Goal: Transaction & Acquisition: Purchase product/service

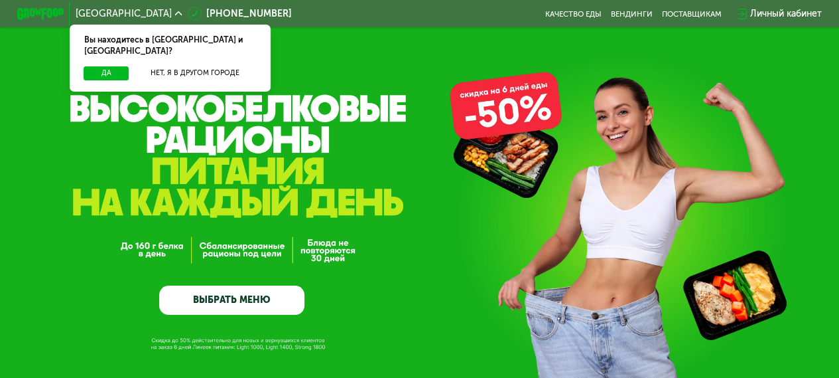
click at [235, 295] on link "ВЫБРАТЬ МЕНЮ" at bounding box center [231, 299] width 145 height 29
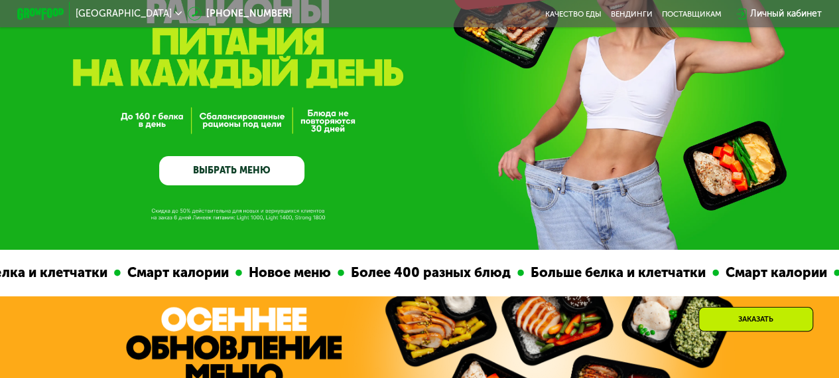
scroll to position [130, 0]
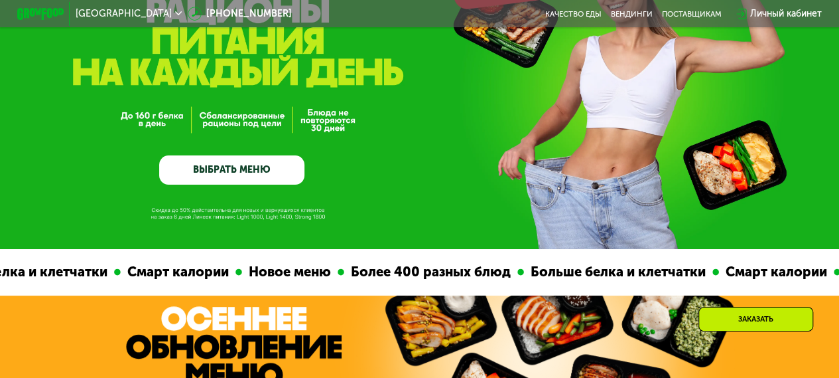
click at [241, 175] on link "ВЫБРАТЬ МЕНЮ" at bounding box center [231, 169] width 145 height 29
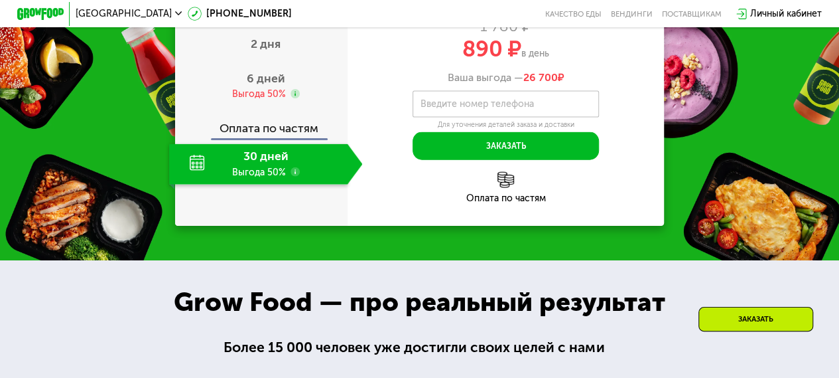
scroll to position [1424, 0]
click at [273, 86] on span "6 дней" at bounding box center [266, 78] width 38 height 15
click at [273, 106] on div "6 дней Выгода 50%" at bounding box center [258, 86] width 179 height 40
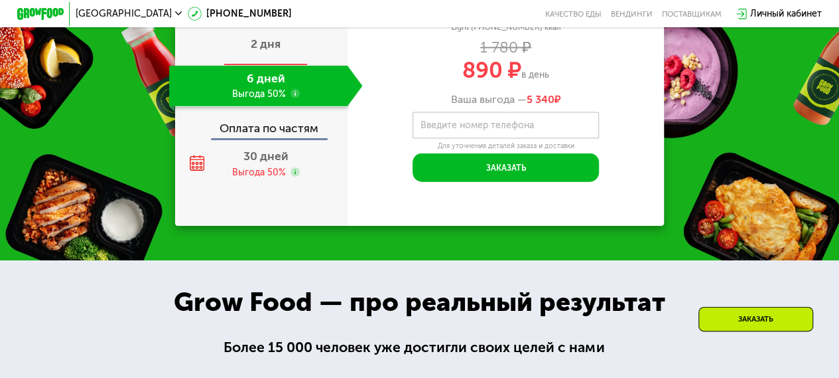
click at [264, 66] on div "2 дня" at bounding box center [266, 45] width 194 height 40
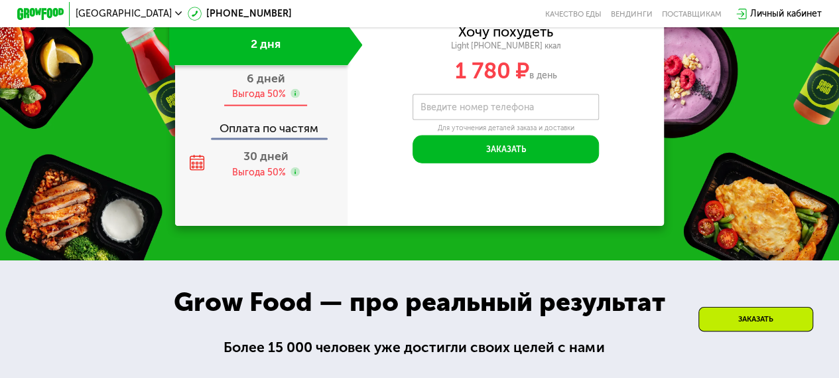
click at [269, 100] on div "Выгода 50%" at bounding box center [259, 94] width 54 height 13
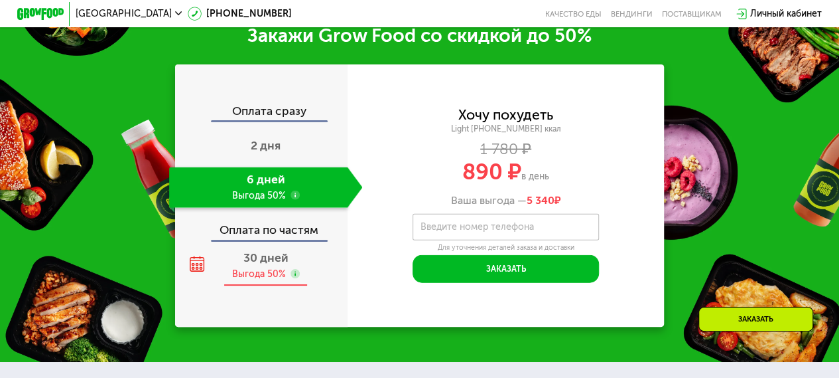
click at [279, 265] on span "30 дней" at bounding box center [266, 257] width 45 height 15
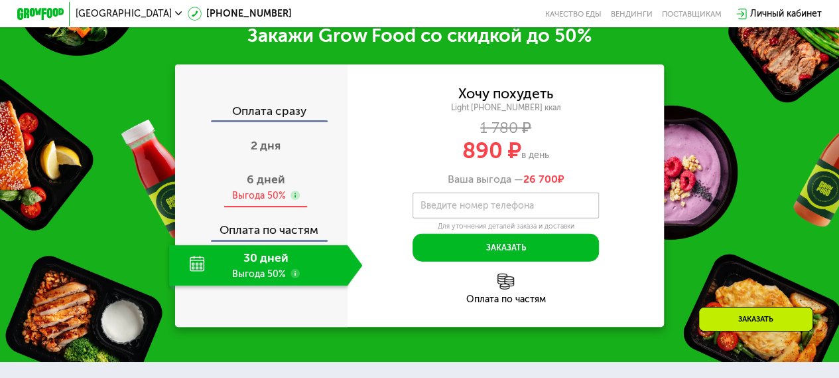
click at [266, 202] on div "Выгода 50%" at bounding box center [259, 195] width 54 height 13
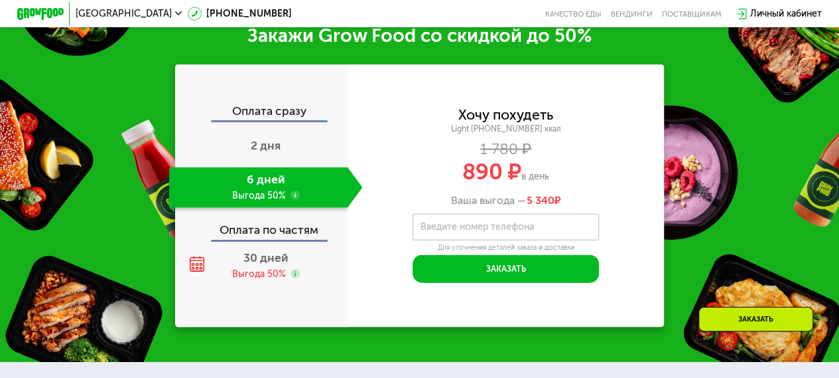
click at [295, 200] on use at bounding box center [295, 194] width 9 height 9
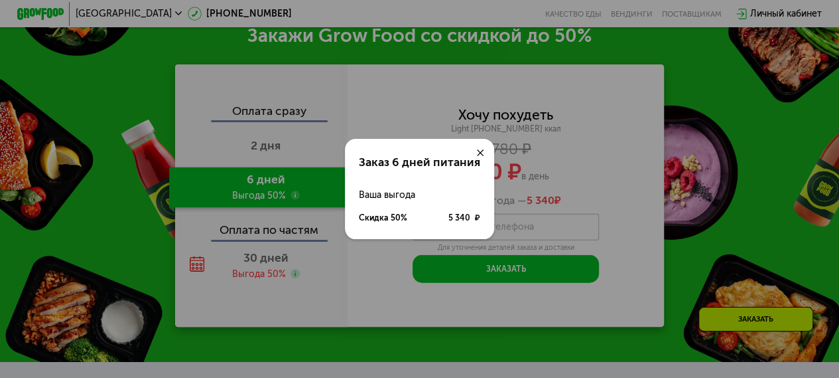
click at [279, 163] on div "Заказ 6 дней питания Ваша выгода Скидка 50% 5 340 ₽" at bounding box center [419, 189] width 839 height 378
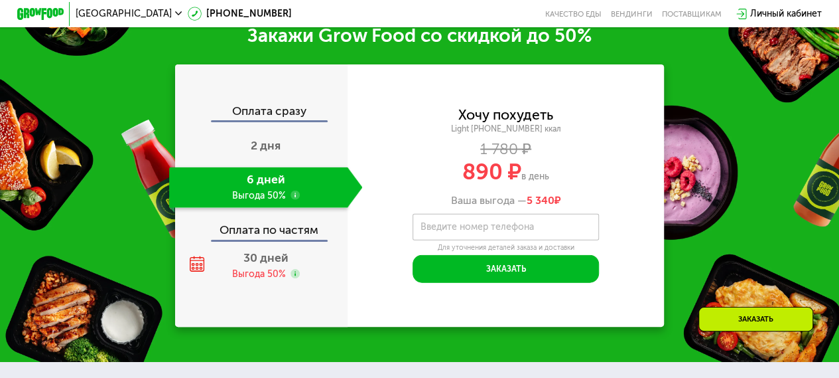
drag, startPoint x: 535, startPoint y: 208, endPoint x: 563, endPoint y: 212, distance: 28.2
click at [561, 206] on span "5 340 ₽" at bounding box center [544, 200] width 35 height 13
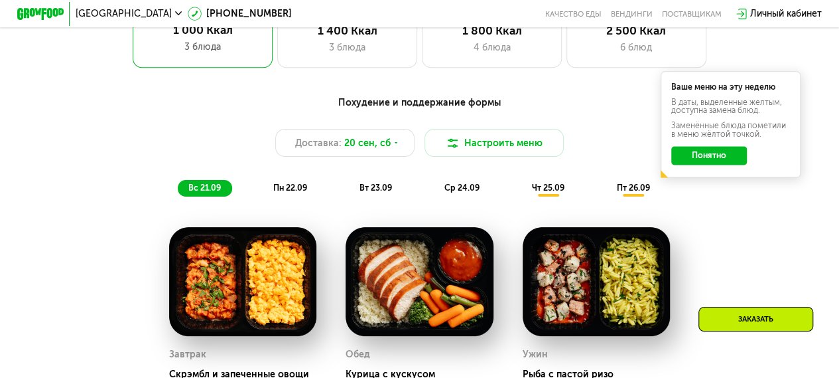
scroll to position [784, 0]
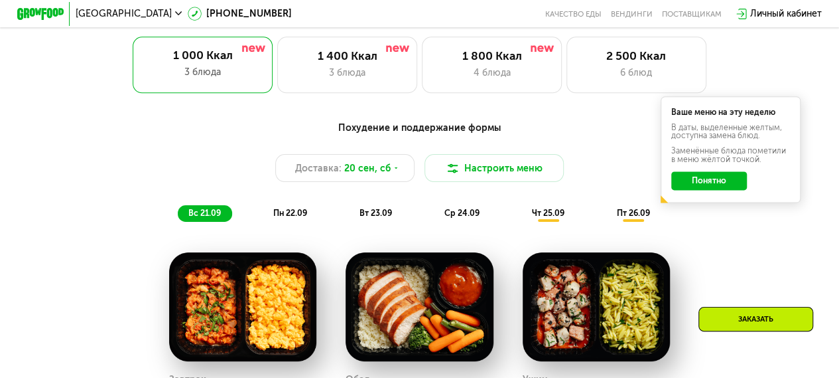
click at [429, 204] on div "Похудение и поддержание формы Доставка: [DATE] Настроить меню вс 21.09 пн 22.09…" at bounding box center [419, 171] width 690 height 101
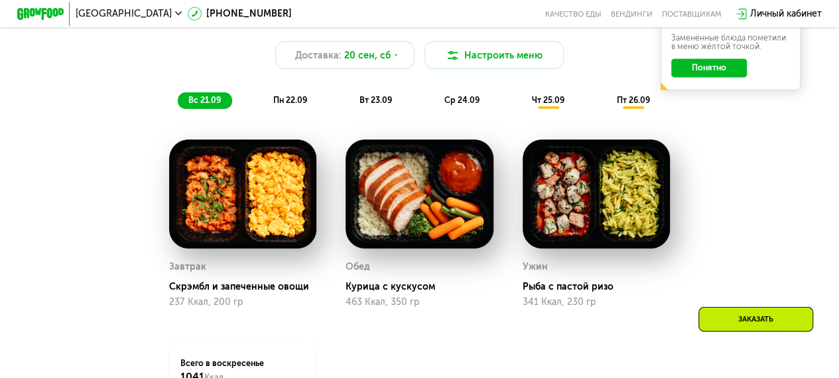
scroll to position [899, 0]
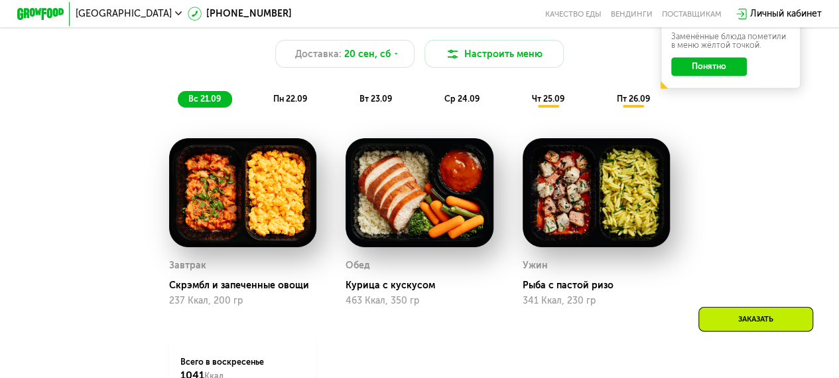
click at [291, 104] on span "пн 22.09" at bounding box center [290, 99] width 34 height 10
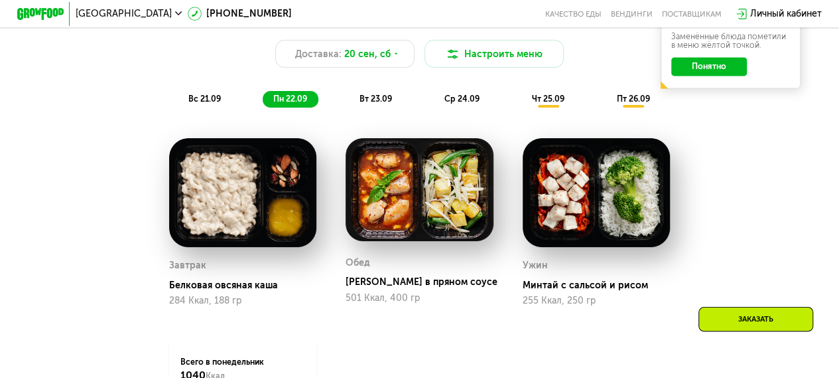
click at [194, 104] on span "вс 21.09" at bounding box center [204, 99] width 33 height 10
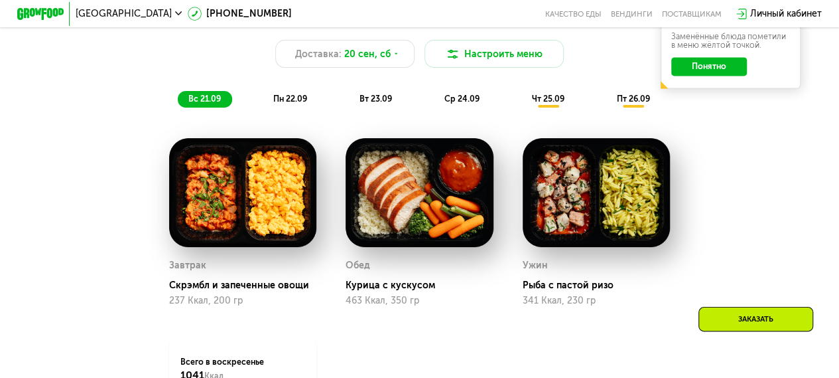
click at [288, 92] on div "Похудение и поддержание формы Доставка: [DATE] Настроить меню вс 21.09 пн 22.09…" at bounding box center [419, 57] width 690 height 101
click at [291, 100] on div "пн 22.09" at bounding box center [291, 99] width 56 height 17
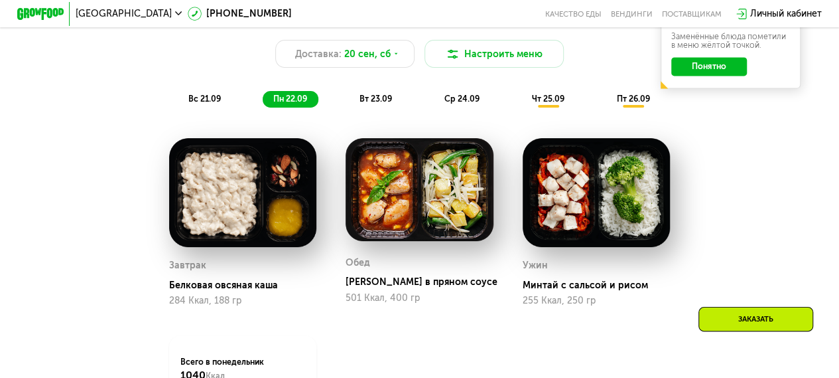
click at [378, 104] on span "вт 23.09" at bounding box center [376, 99] width 33 height 10
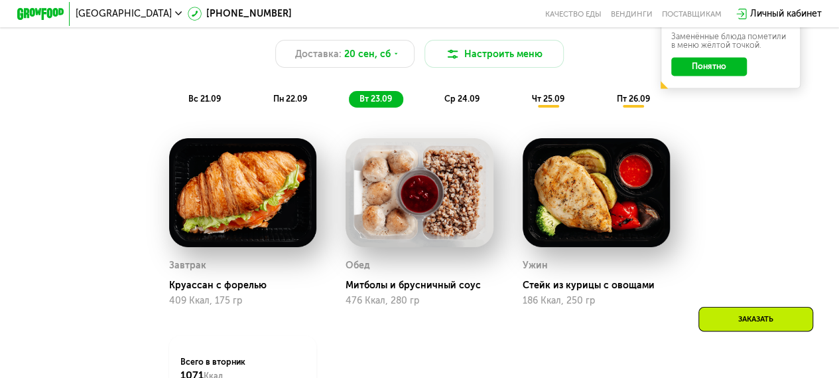
click at [450, 108] on div "ср 24.09" at bounding box center [462, 99] width 57 height 17
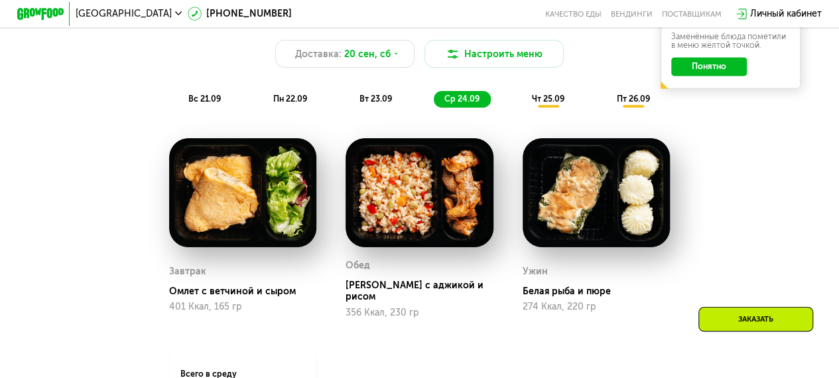
click at [544, 104] on span "чт 25.09" at bounding box center [548, 99] width 33 height 10
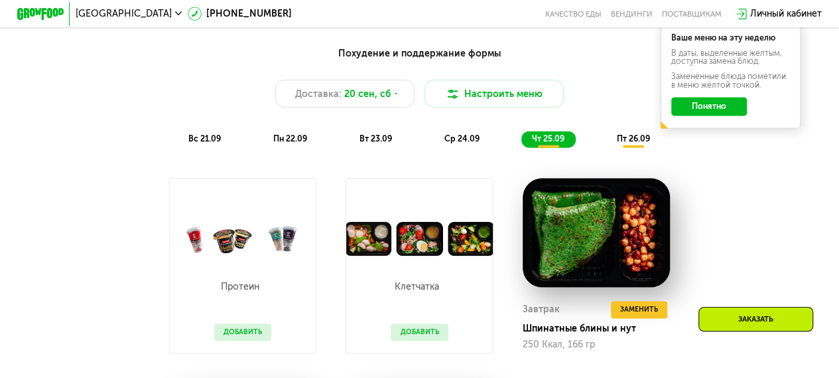
scroll to position [855, 0]
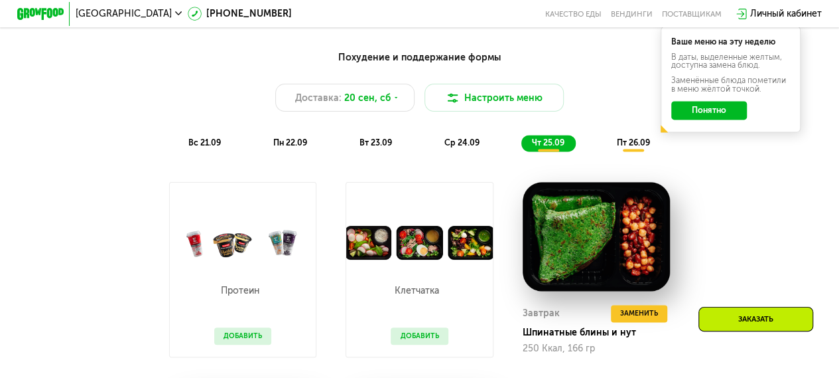
click at [636, 147] on span "пт 26.09" at bounding box center [632, 142] width 33 height 10
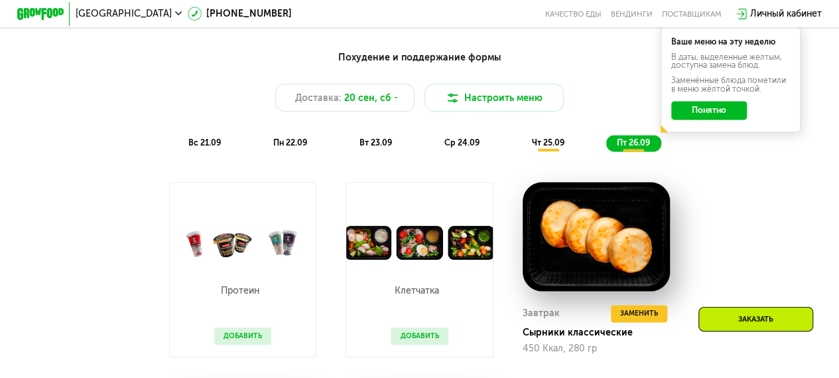
click at [553, 151] on div "чт 25.09" at bounding box center [549, 143] width 54 height 17
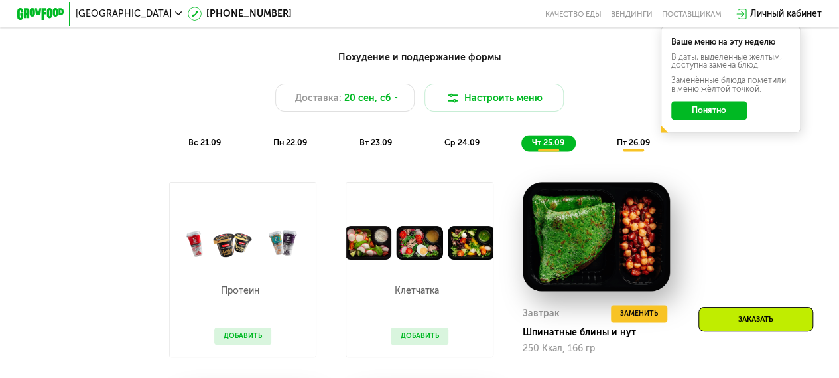
click at [454, 147] on span "ср 24.09" at bounding box center [462, 142] width 35 height 10
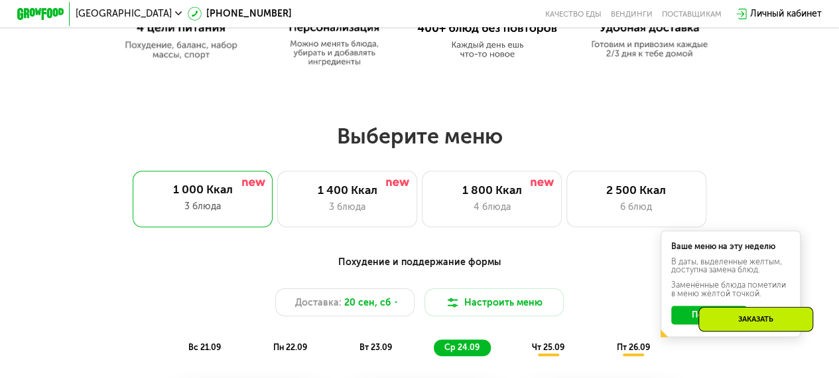
scroll to position [625, 0]
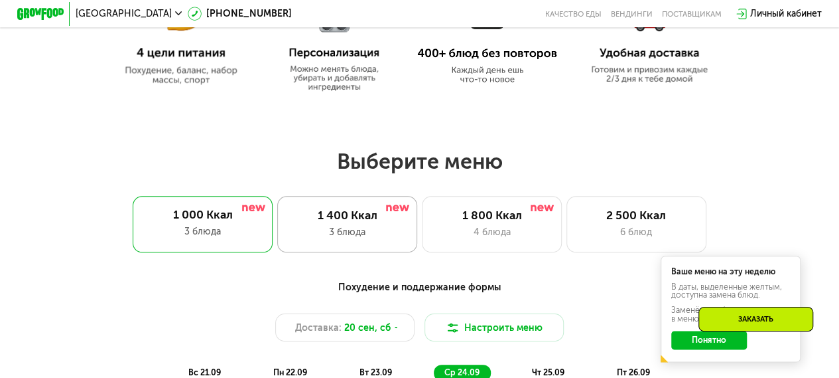
click at [400, 202] on div "1 400 Ккал 3 блюда" at bounding box center [347, 224] width 140 height 56
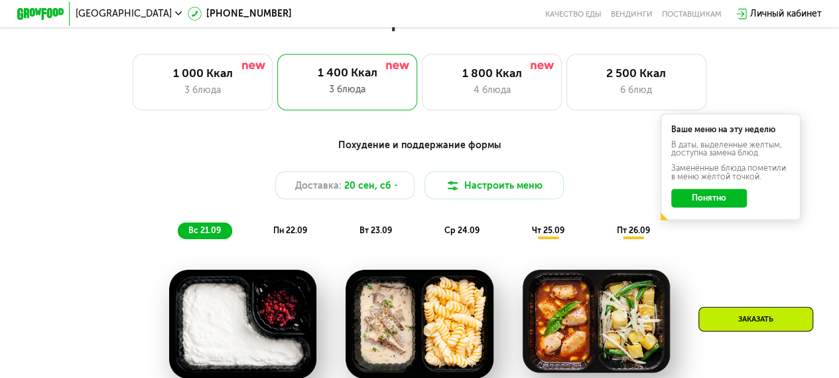
scroll to position [764, 0]
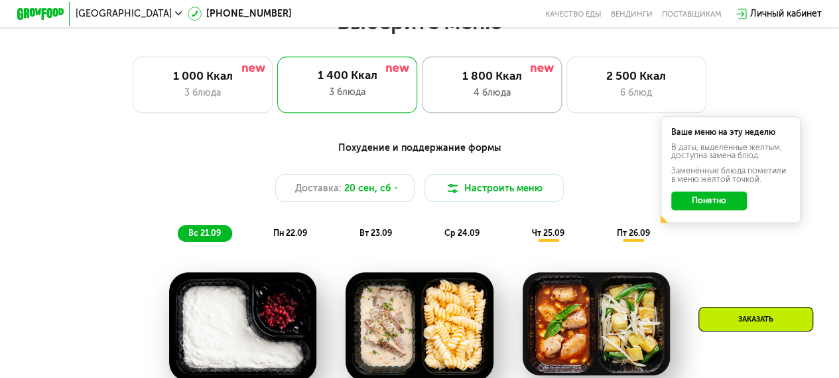
click at [484, 95] on div "4 блюда" at bounding box center [492, 93] width 115 height 14
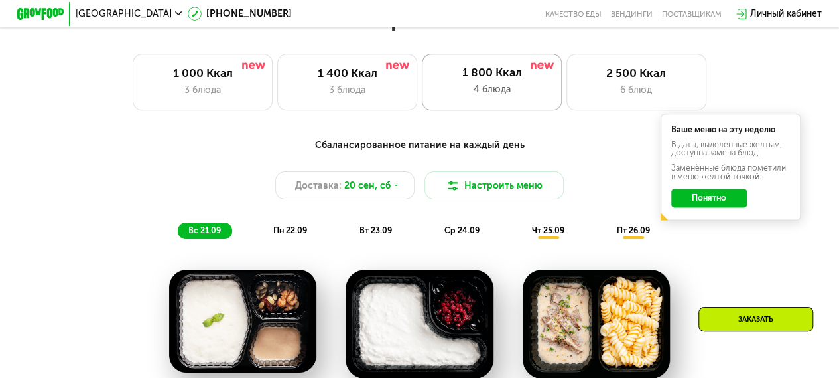
scroll to position [718, 0]
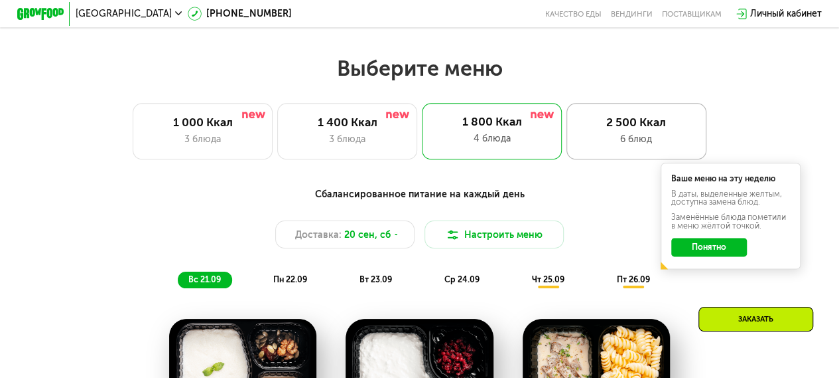
click at [611, 127] on div "2 500 Ккал" at bounding box center [636, 122] width 115 height 14
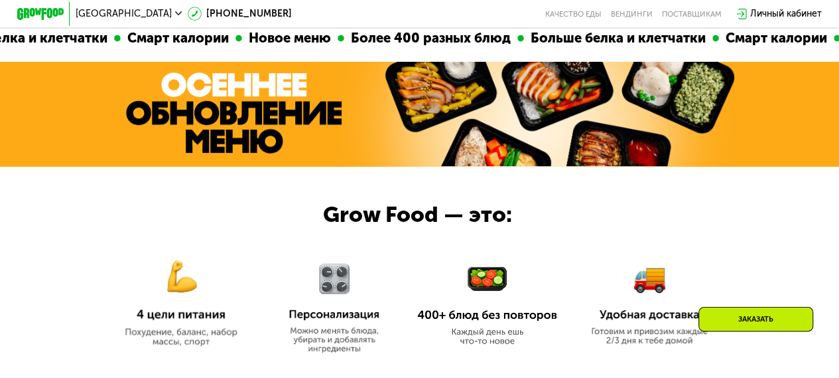
scroll to position [364, 0]
